Goal: Transaction & Acquisition: Register for event/course

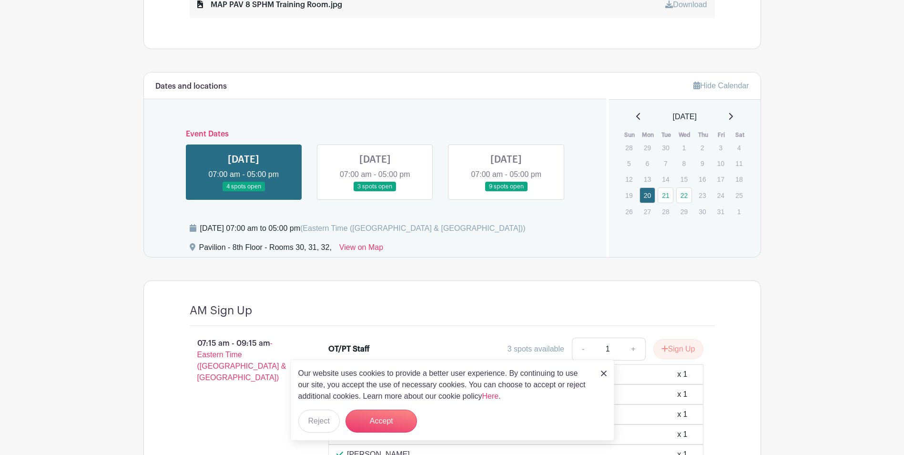
scroll to position [620, 0]
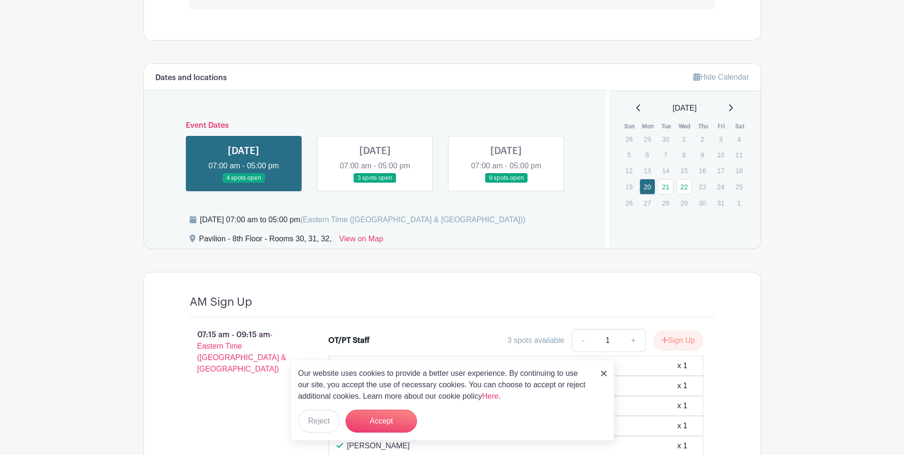
click at [606, 373] on img at bounding box center [604, 373] width 6 height 6
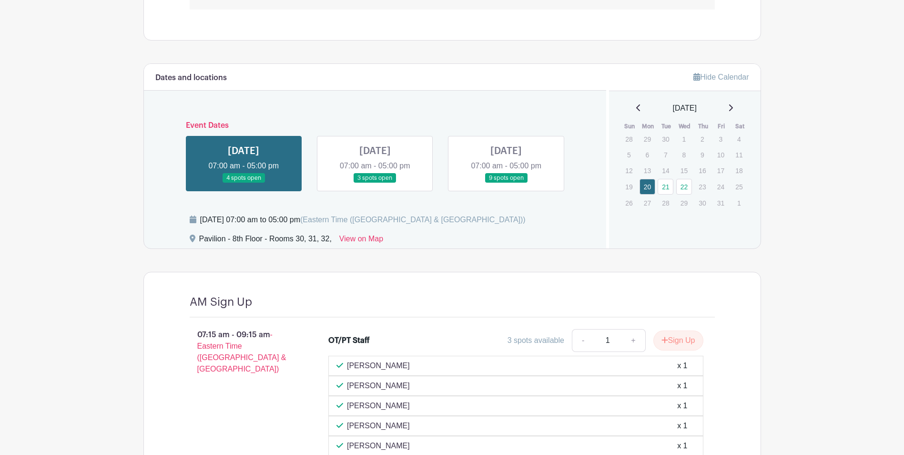
click at [375, 183] on link at bounding box center [375, 183] width 0 height 0
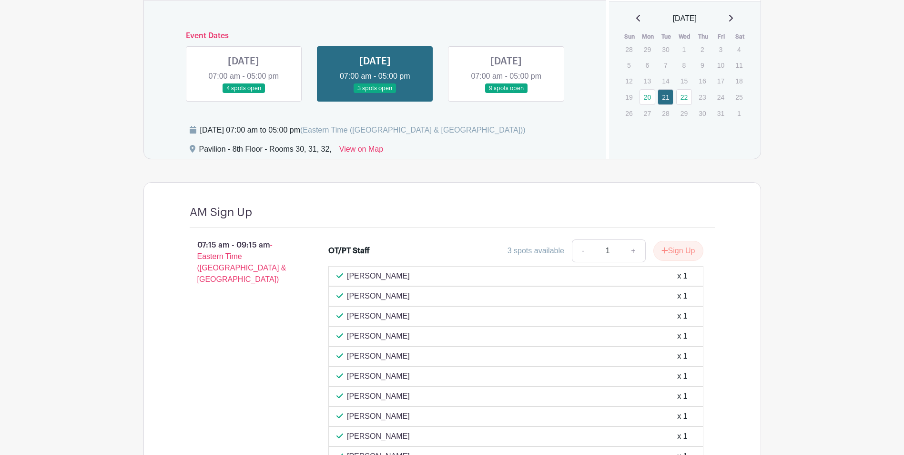
scroll to position [620, 0]
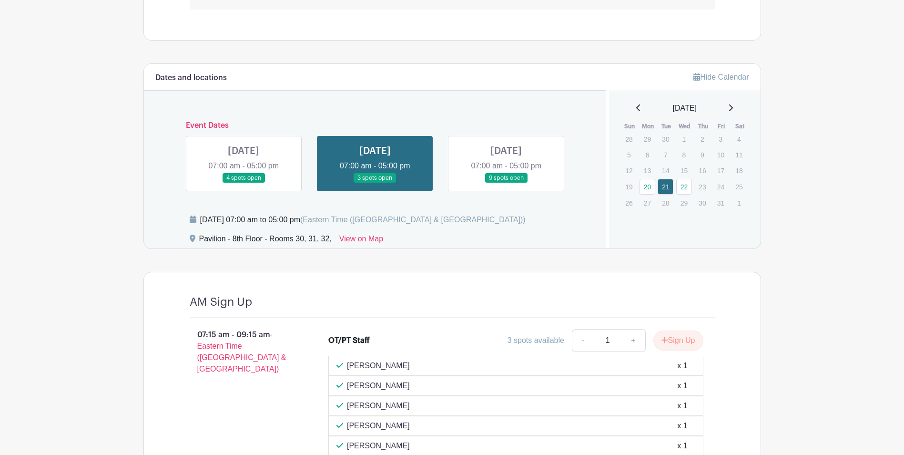
click at [506, 183] on link at bounding box center [506, 183] width 0 height 0
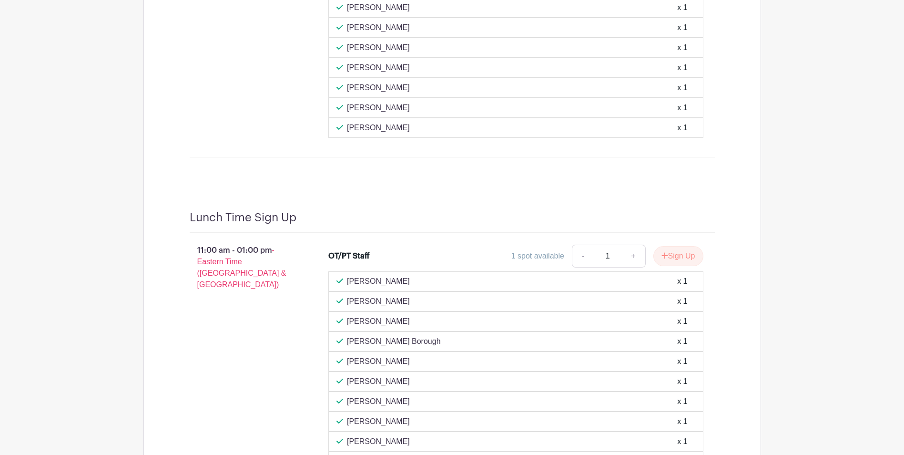
scroll to position [878, 0]
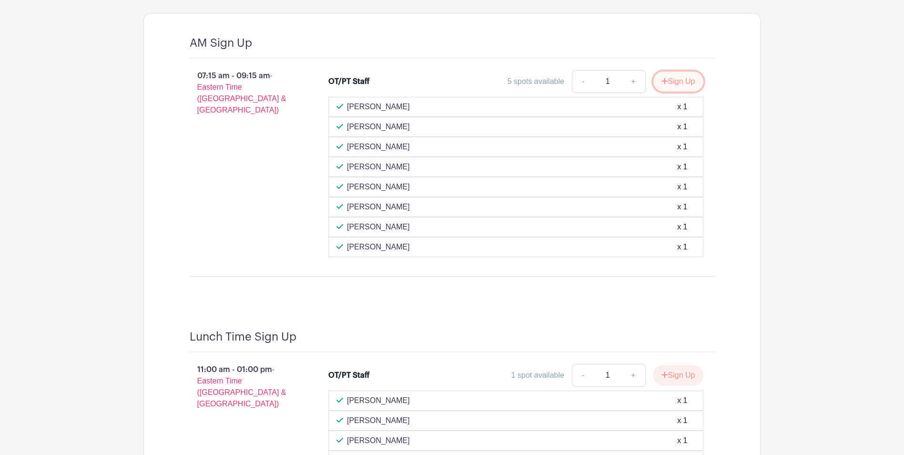
click at [680, 82] on button "Sign Up" at bounding box center [678, 81] width 50 height 20
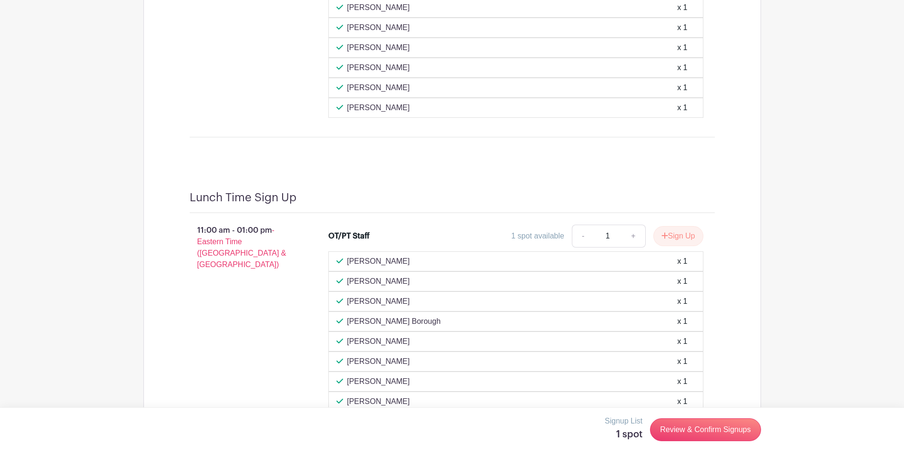
scroll to position [1021, 0]
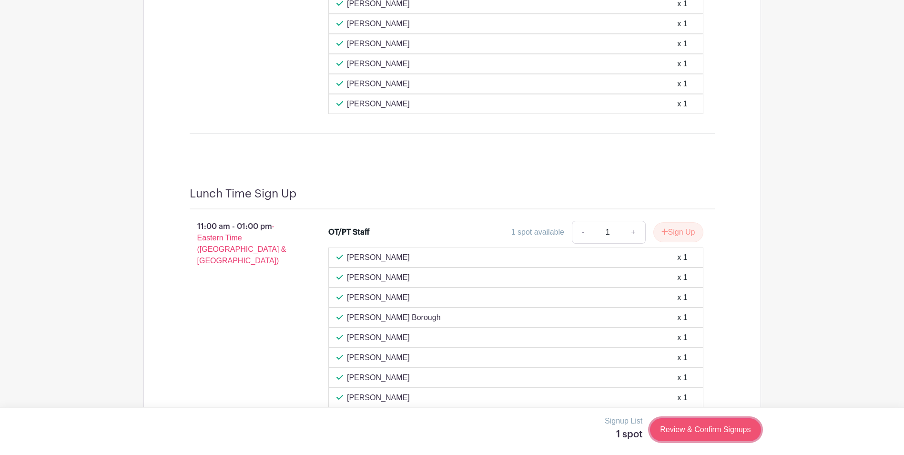
click at [691, 432] on link "Review & Confirm Signups" at bounding box center [705, 429] width 111 height 23
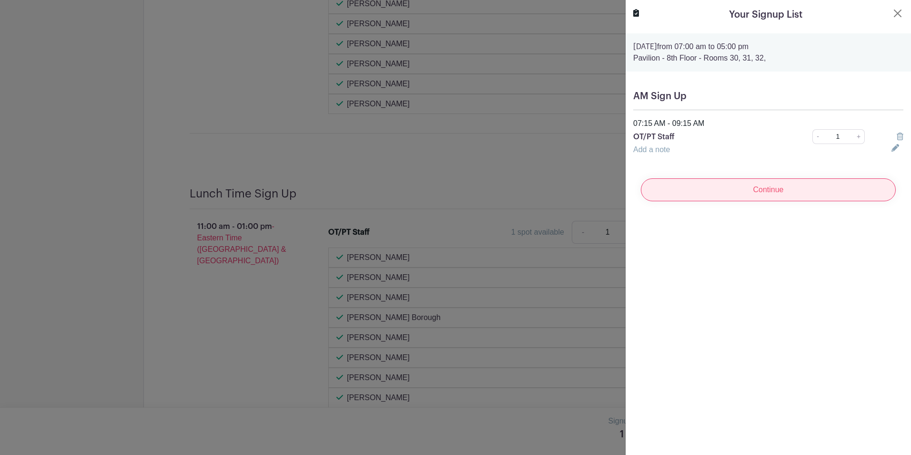
click at [773, 190] on input "Continue" at bounding box center [768, 189] width 255 height 23
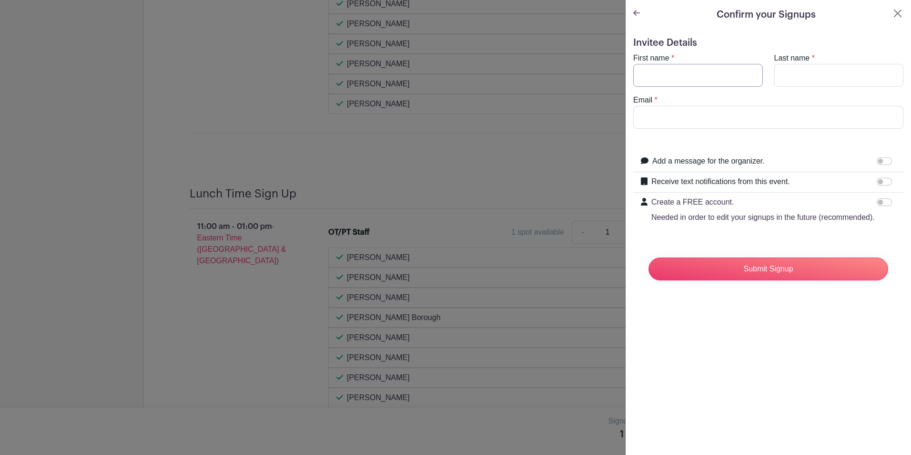
click at [704, 72] on input "First name" at bounding box center [698, 75] width 130 height 23
type input "[PERSON_NAME]"
type input "de Bear"
type input "[EMAIL_ADDRESS][DOMAIN_NAME]"
click at [649, 257] on input "Submit Signup" at bounding box center [769, 268] width 240 height 23
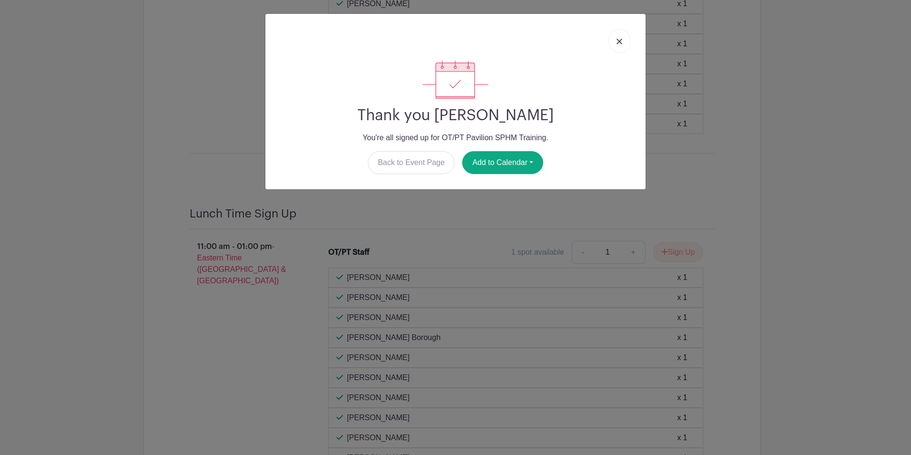
click at [624, 34] on link at bounding box center [620, 41] width 22 height 24
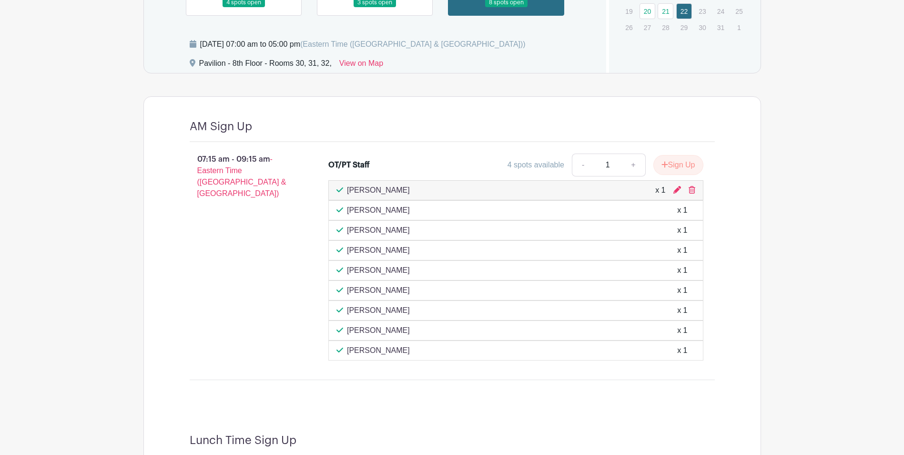
scroll to position [735, 0]
